Goal: Ask a question

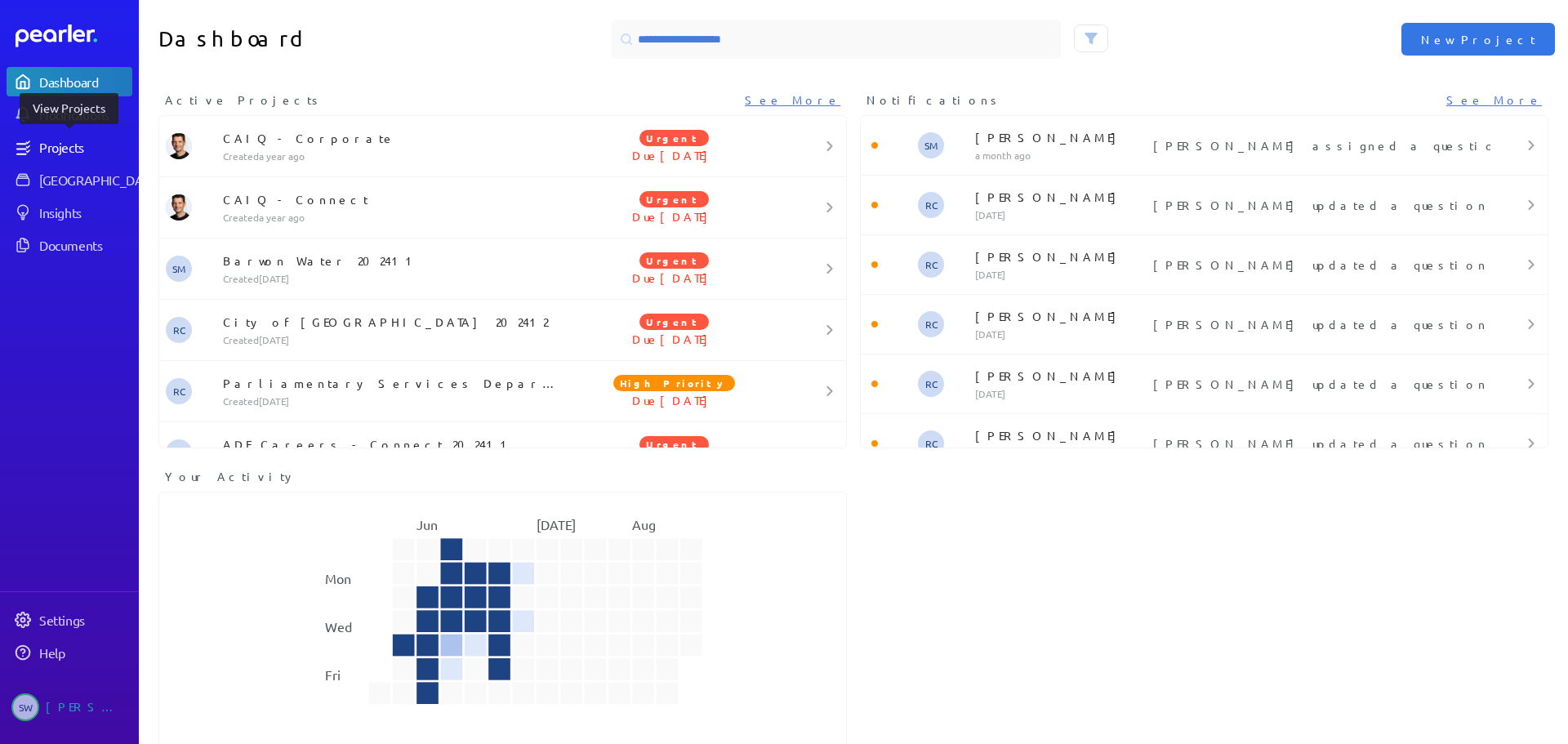
click at [58, 142] on div "Projects" at bounding box center [85, 146] width 92 height 16
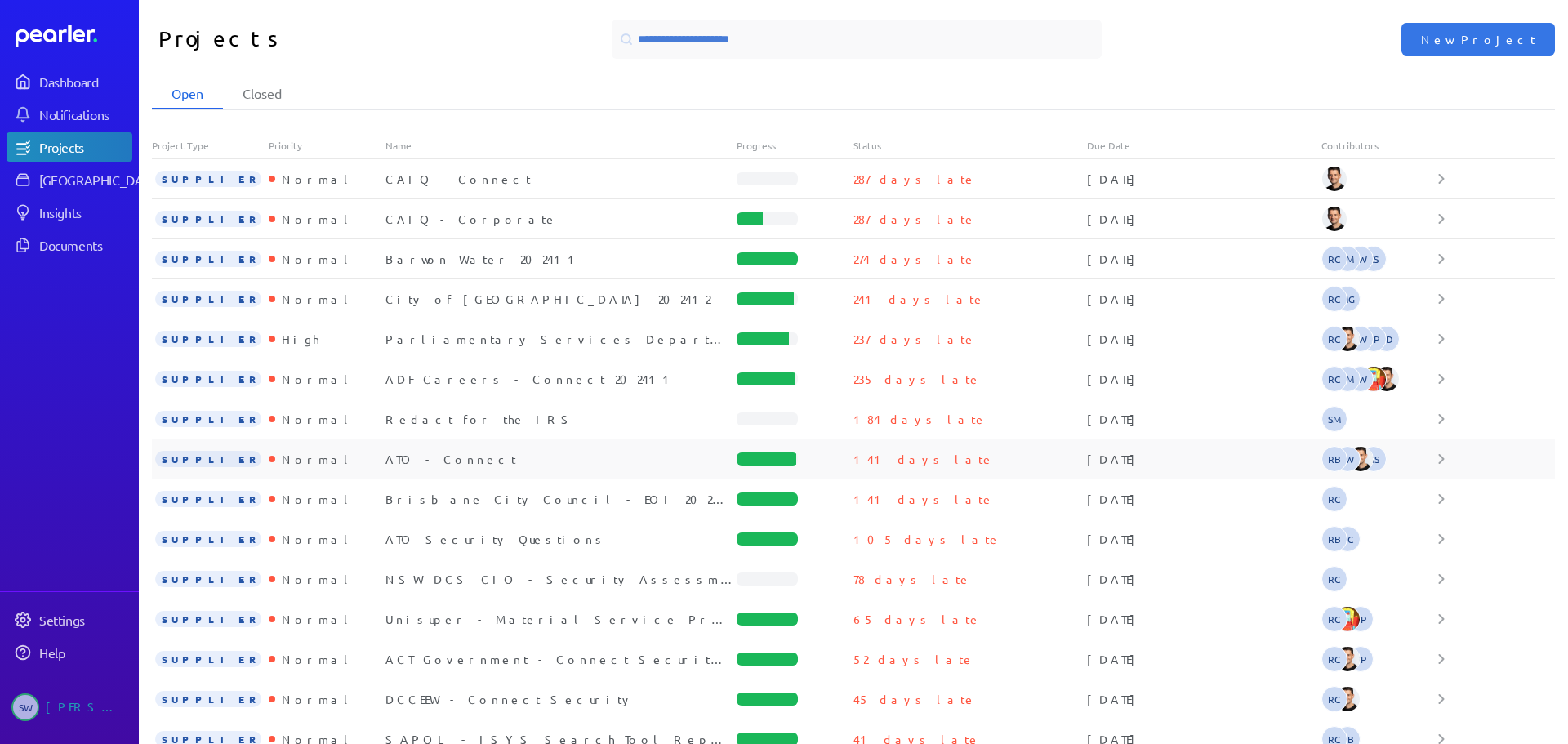
click at [421, 462] on div "ATO - Connect" at bounding box center [561, 459] width 351 height 16
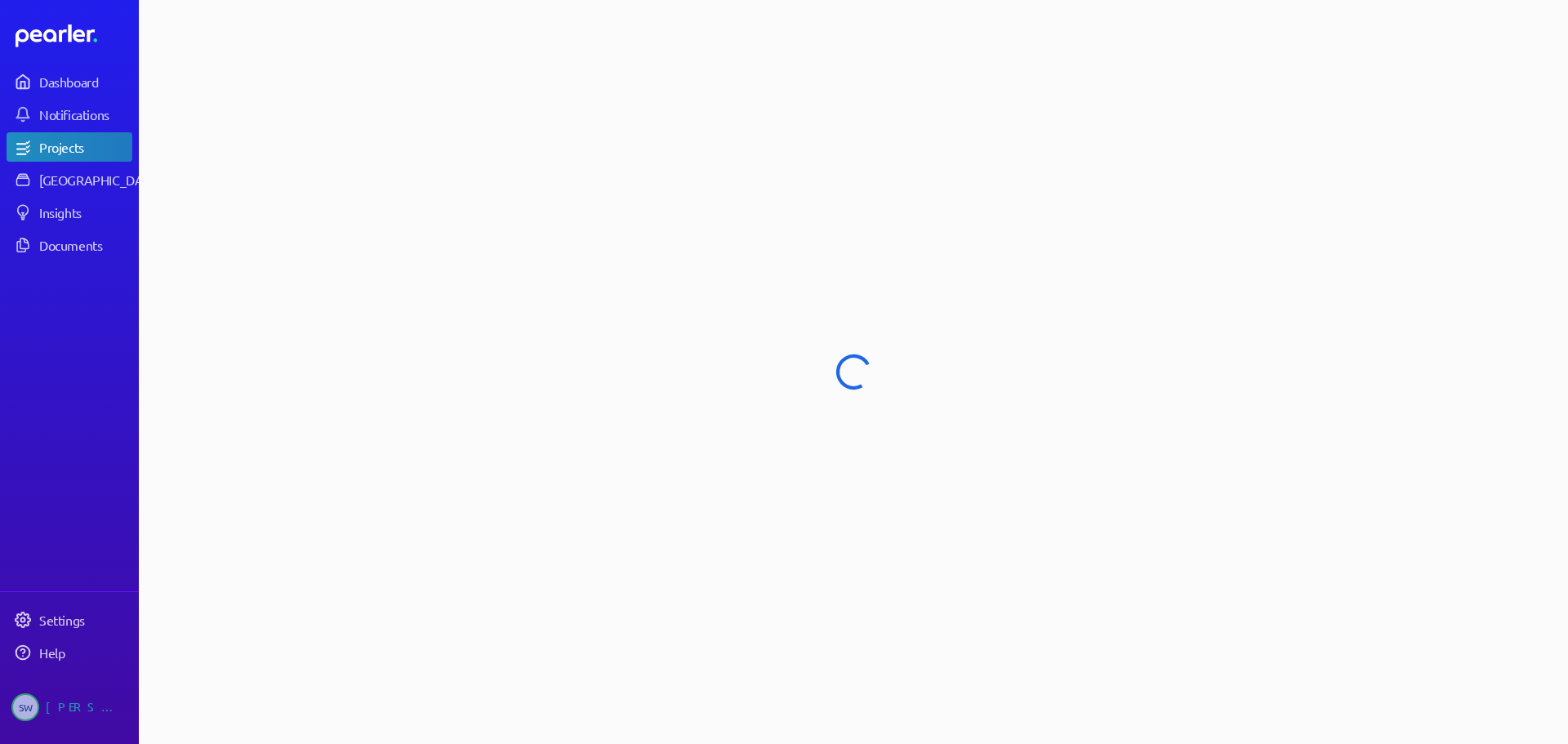
select select "******"
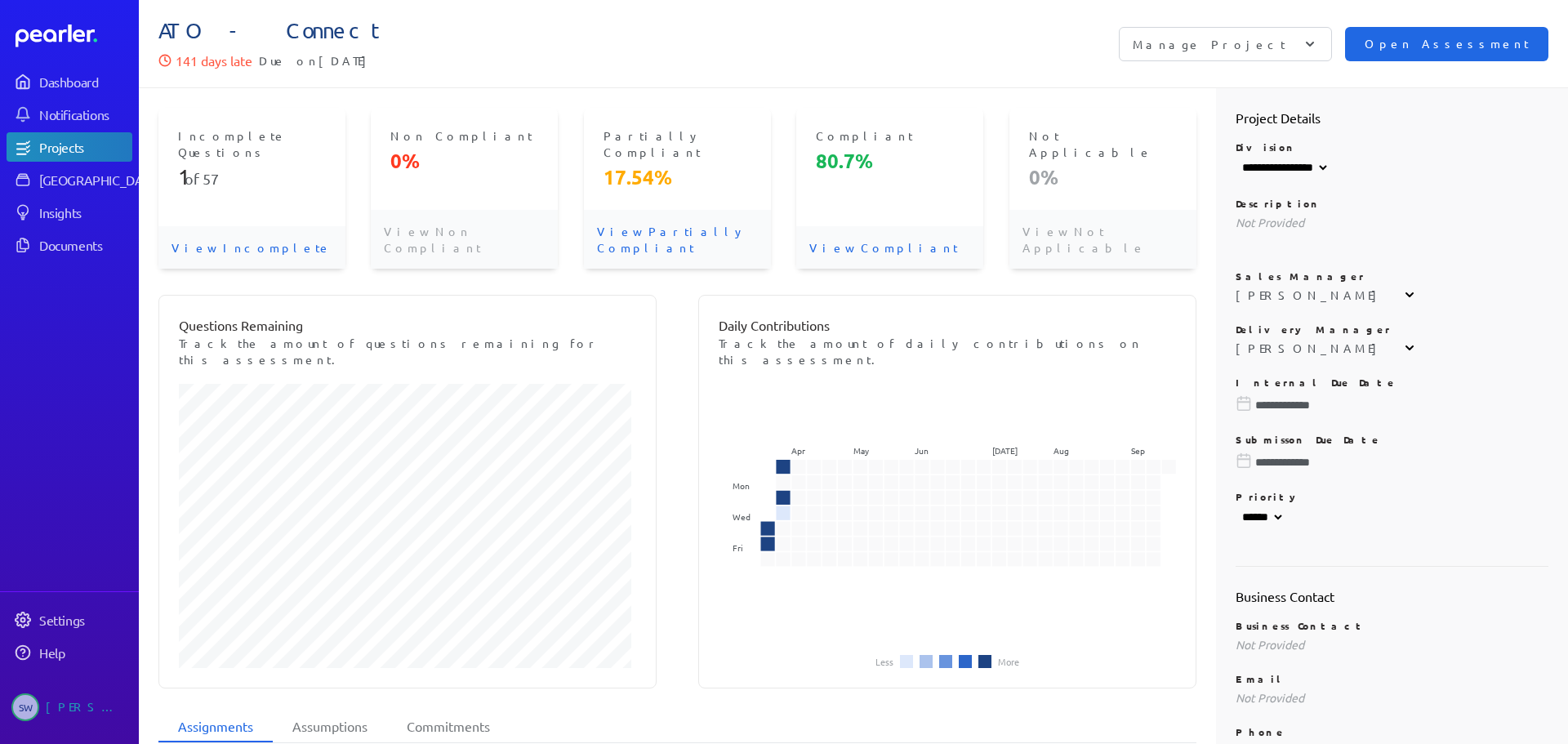
click at [1437, 33] on button "Open Assessment" at bounding box center [1447, 44] width 204 height 35
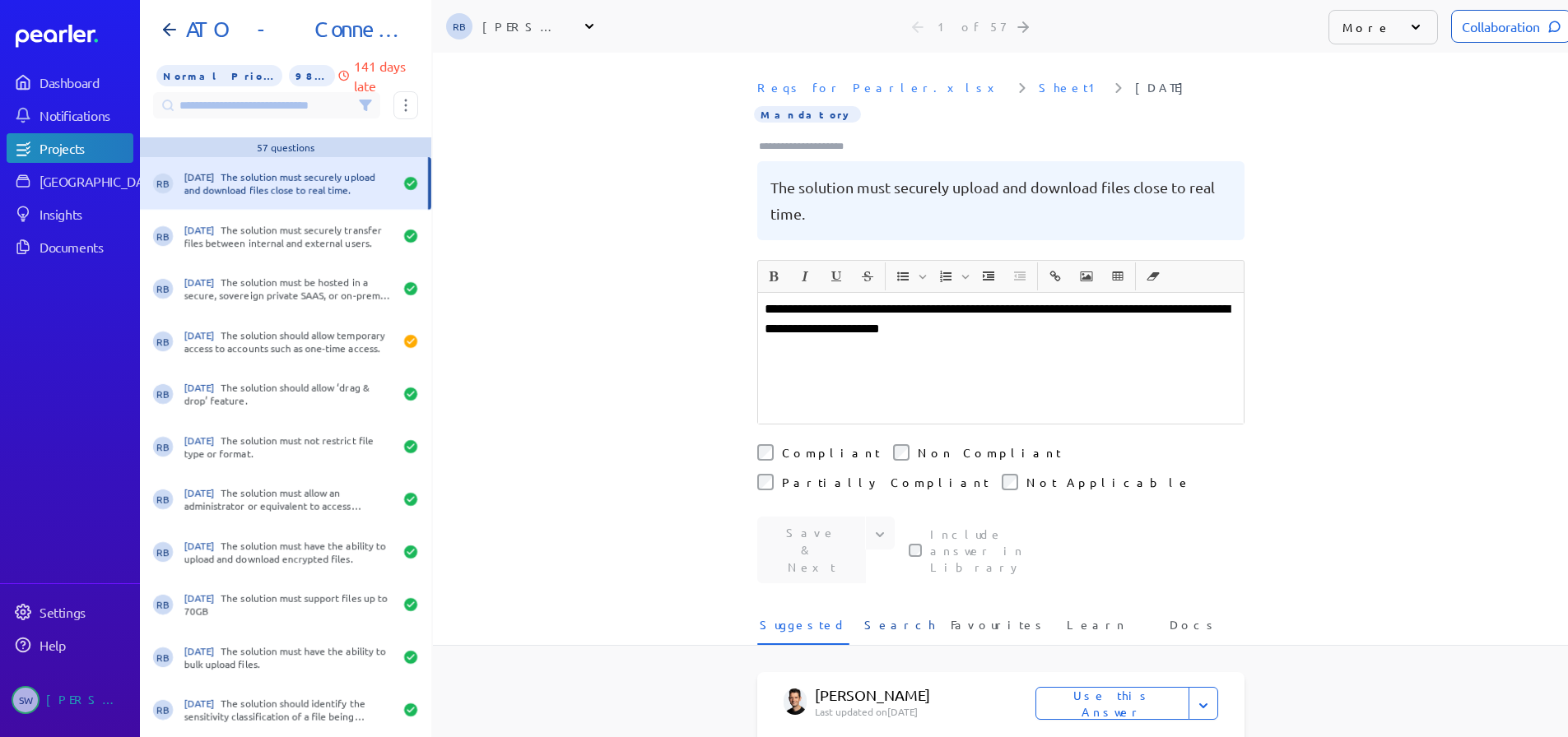
click at [879, 617] on span "Search" at bounding box center [899, 630] width 70 height 27
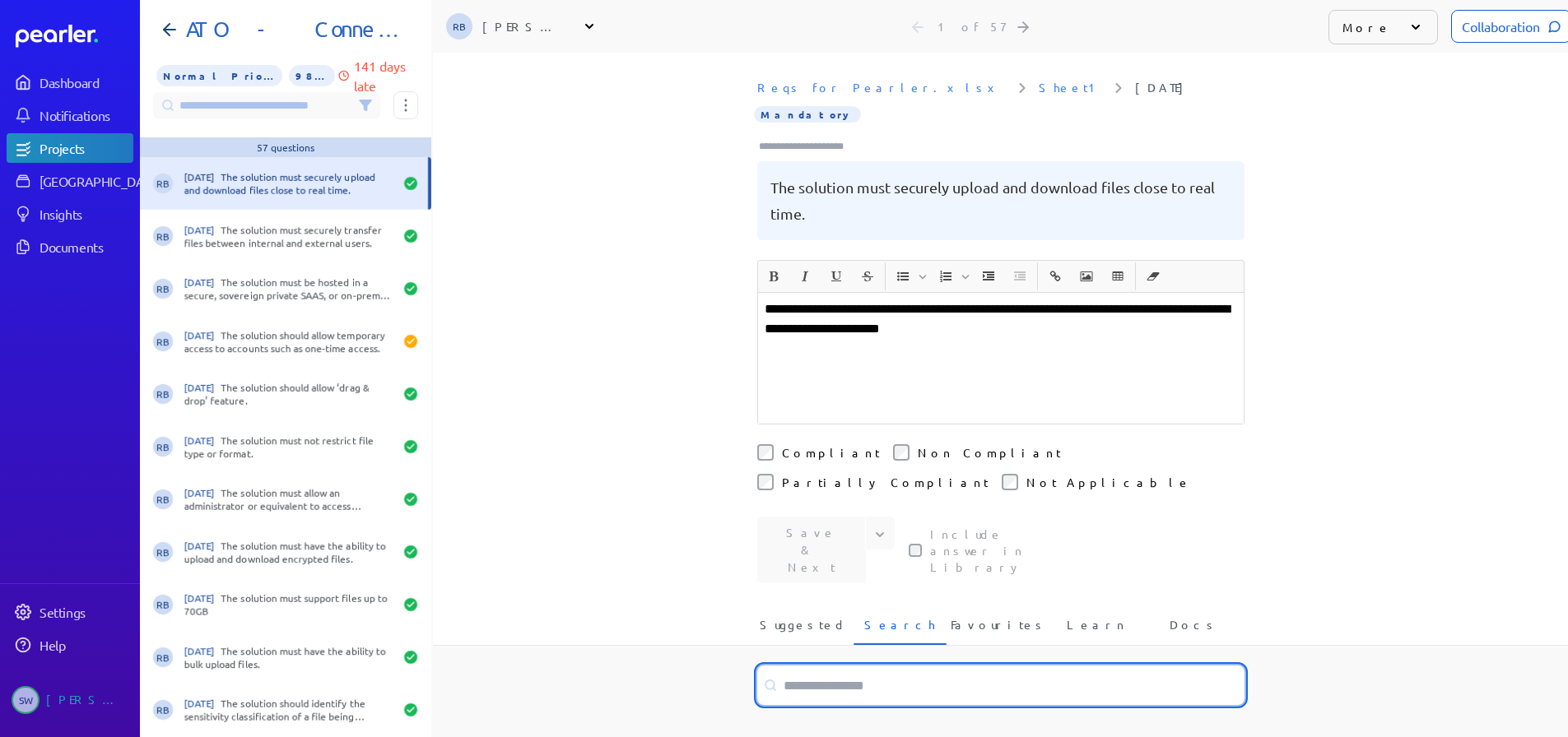
click at [823, 666] on input at bounding box center [1001, 685] width 487 height 40
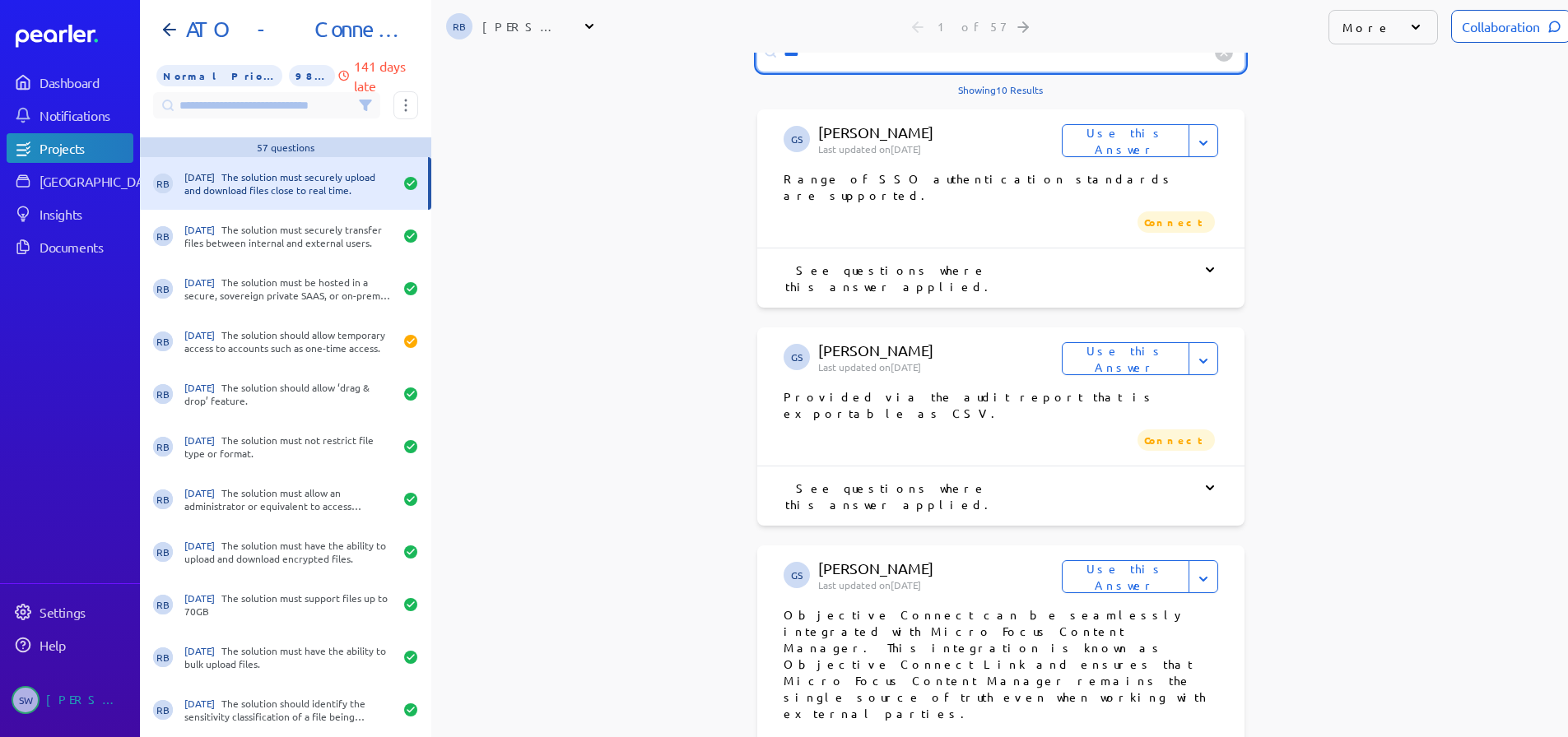
scroll to position [625, 0]
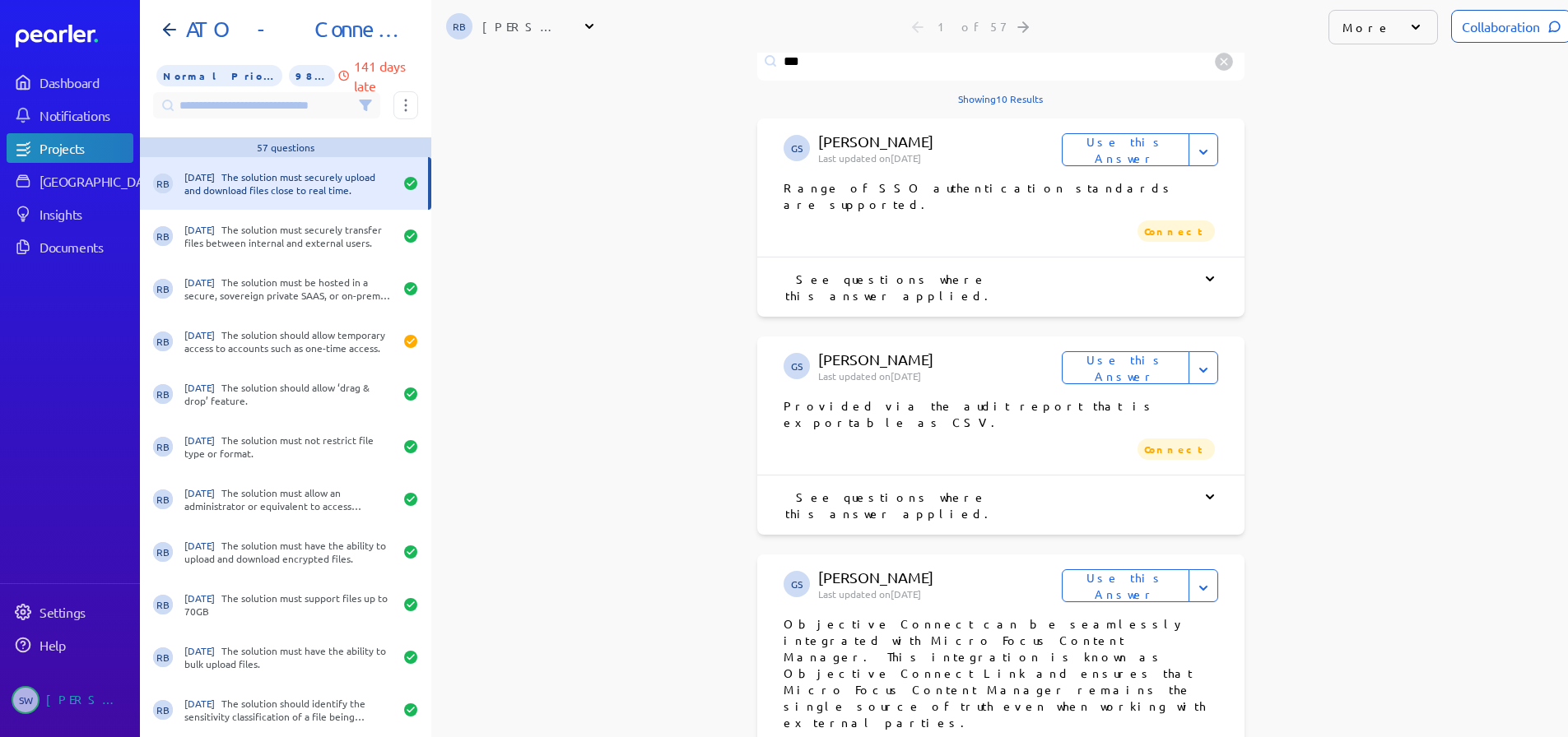
click at [1202, 271] on icon at bounding box center [1209, 278] width 16 height 16
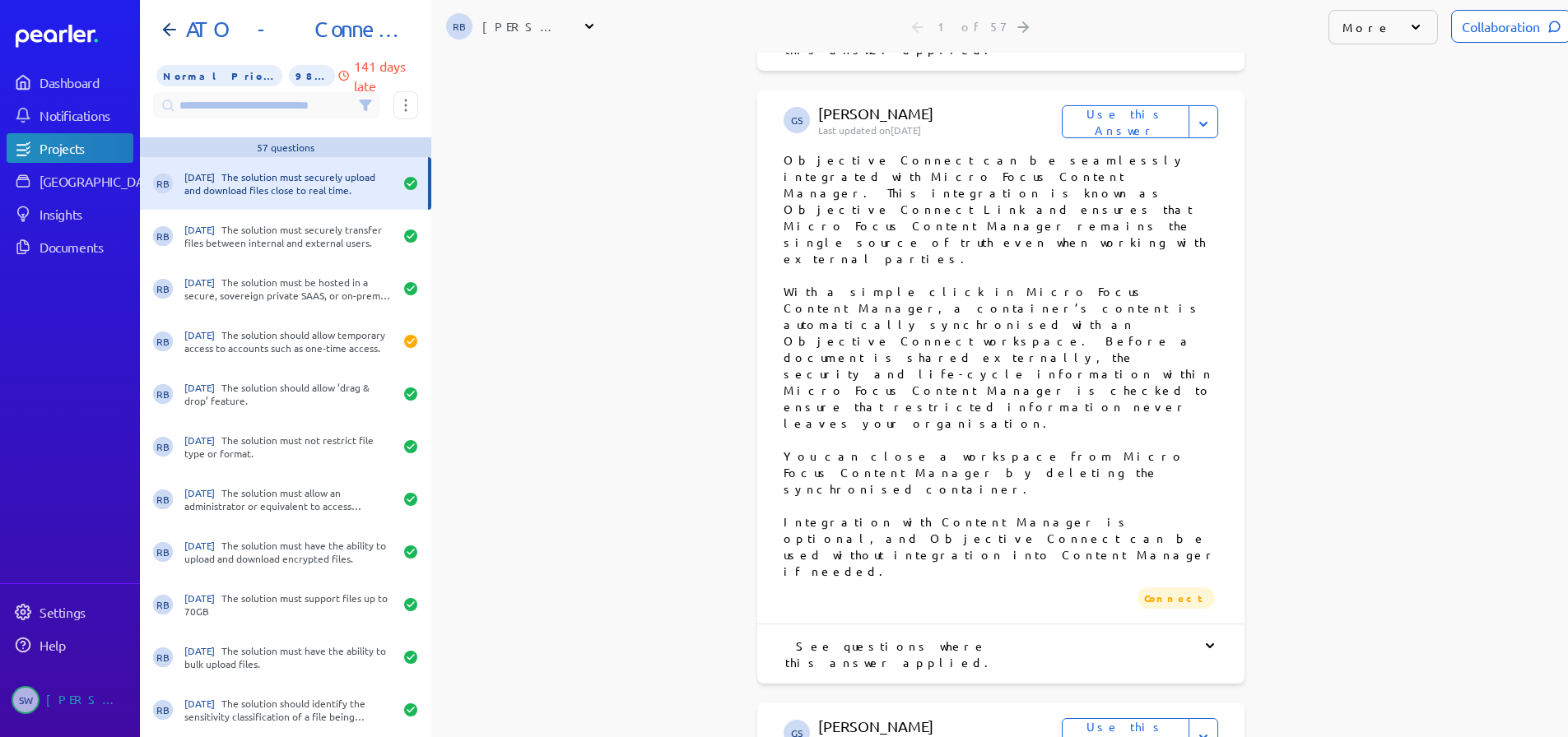
scroll to position [295, 0]
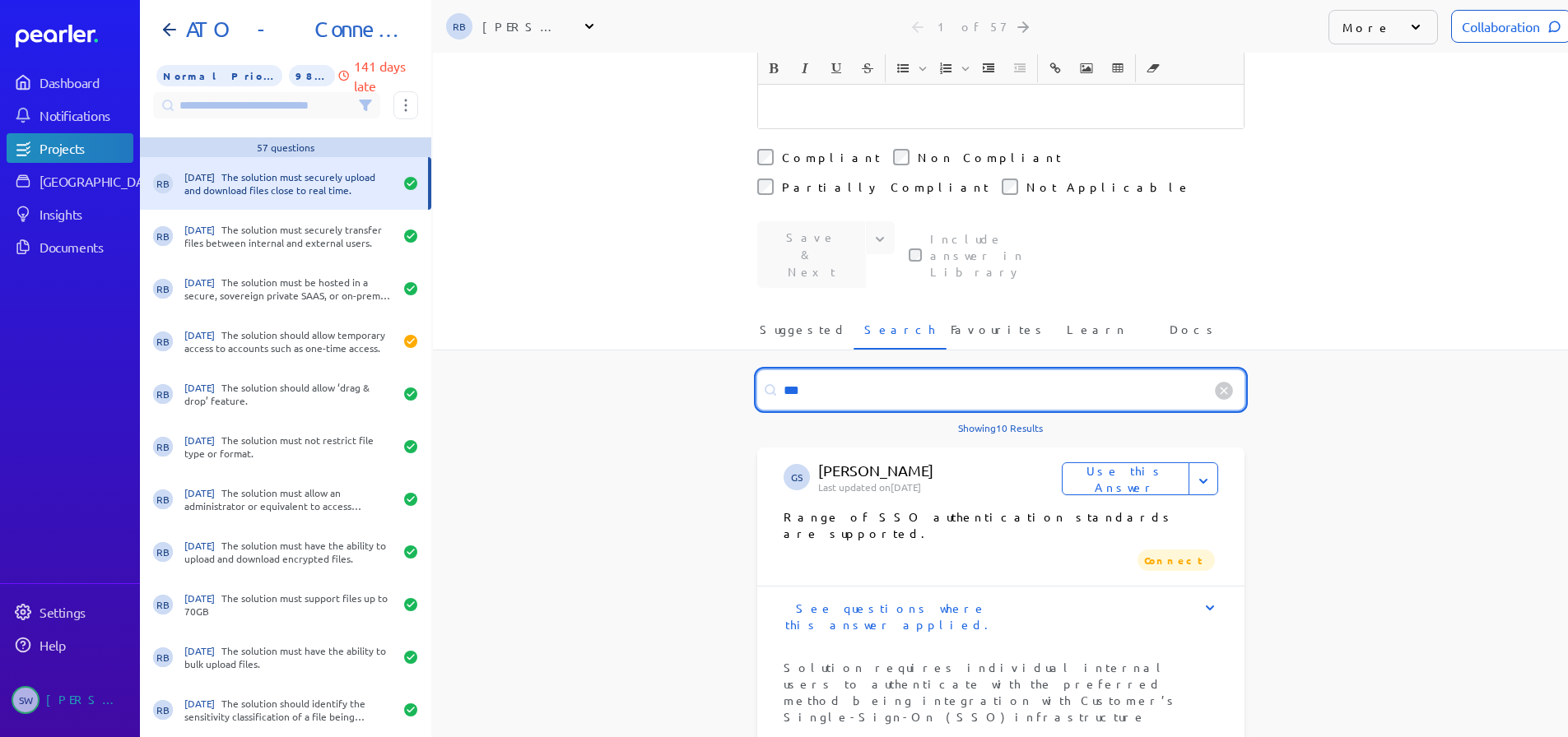
drag, startPoint x: 801, startPoint y: 328, endPoint x: 739, endPoint y: 315, distance: 63.3
type input "**********"
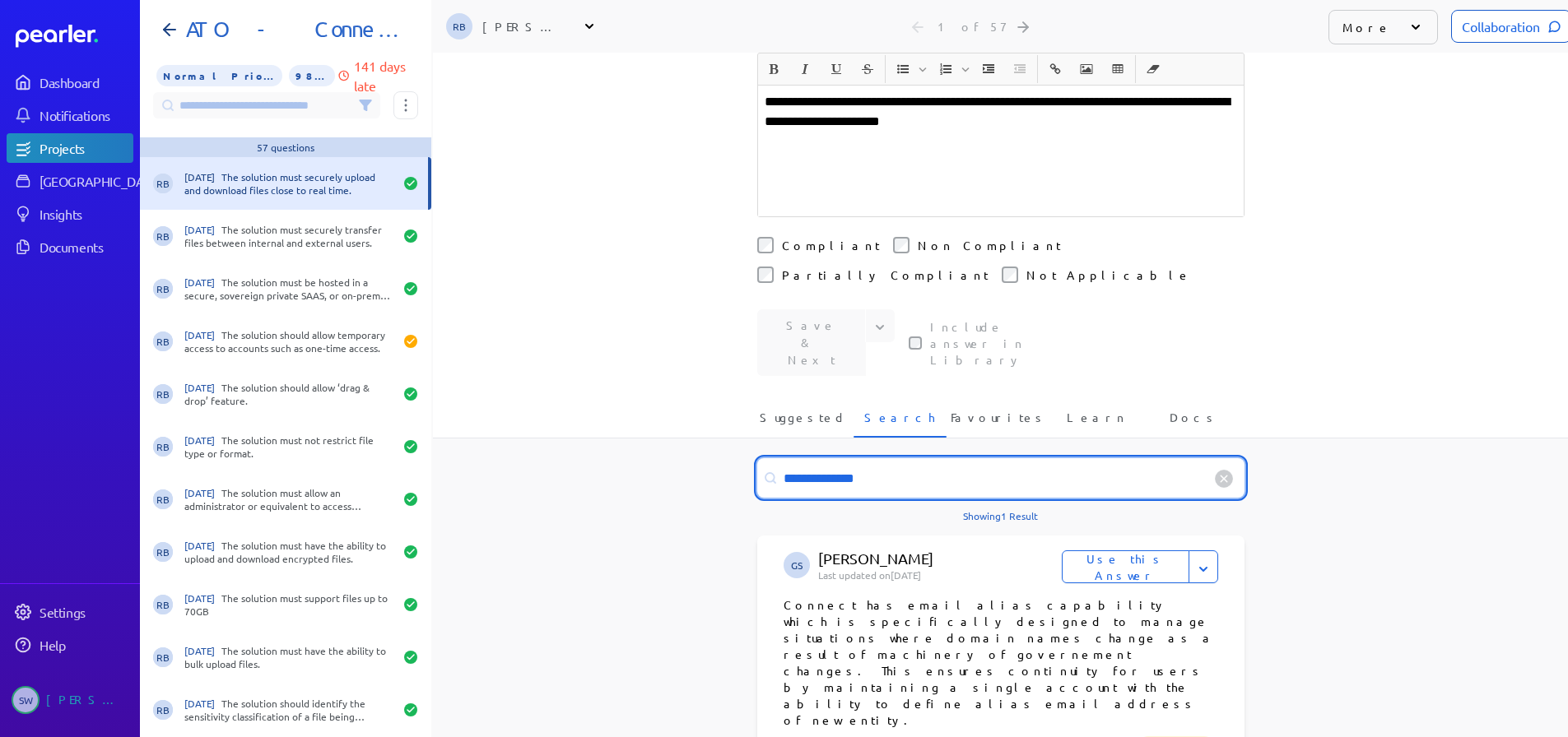
scroll to position [13, 0]
